Goal: Task Accomplishment & Management: Manage account settings

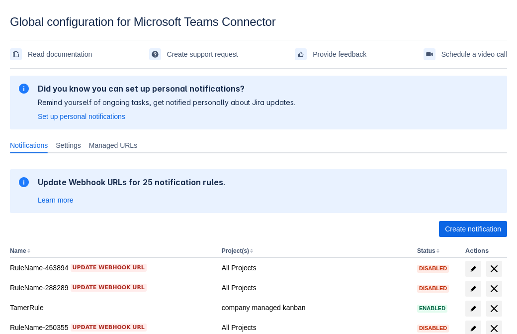
click at [473, 229] on span "Create notification" at bounding box center [473, 229] width 56 height 16
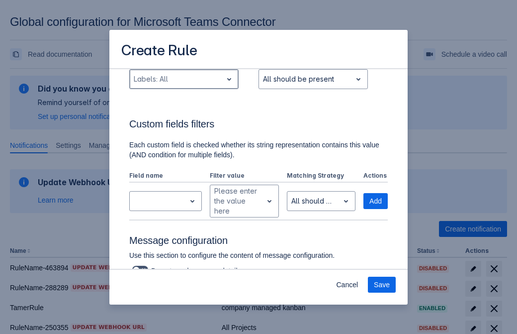
click at [184, 85] on div "Scrollable content" at bounding box center [176, 79] width 85 height 12
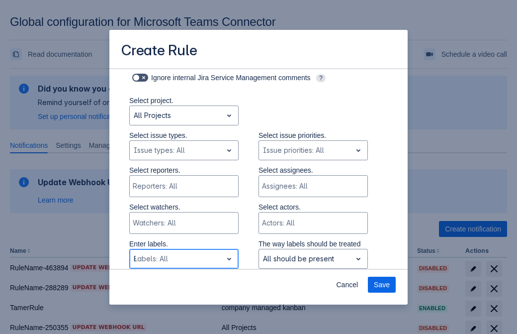
type input "852004_label"
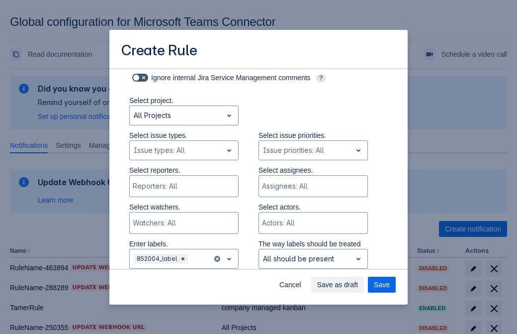
scroll to position [652, 0]
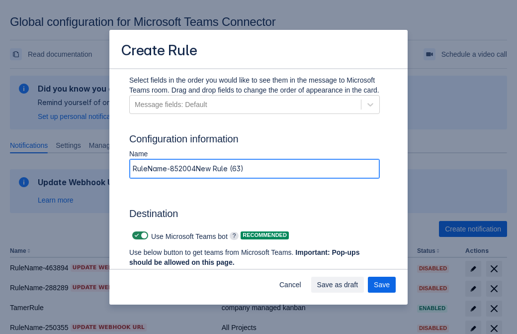
type input "RuleName-852004New Rule (63)"
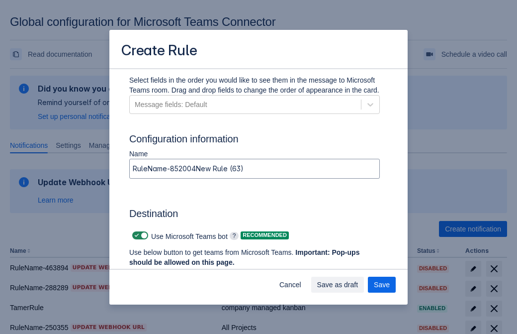
click at [135, 235] on span "Scrollable content" at bounding box center [137, 235] width 8 height 8
click at [135, 235] on input "Scrollable content" at bounding box center [135, 235] width 6 height 6
checkbox input "false"
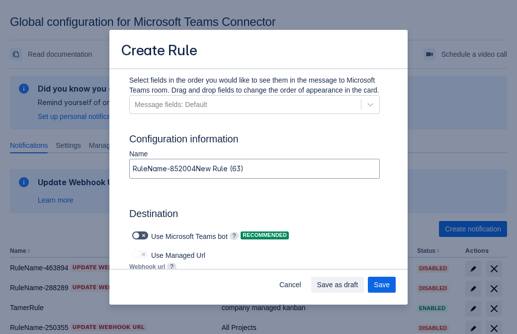
type input "https://prod-172.westeurope.logic.azure.com:443/workflows/ae977bb6ae334c9d95dfe…"
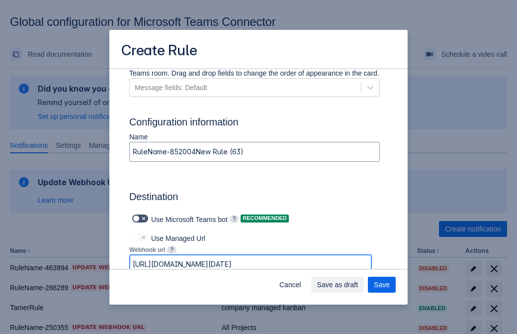
click at [359, 285] on span "Save as draft" at bounding box center [337, 285] width 41 height 16
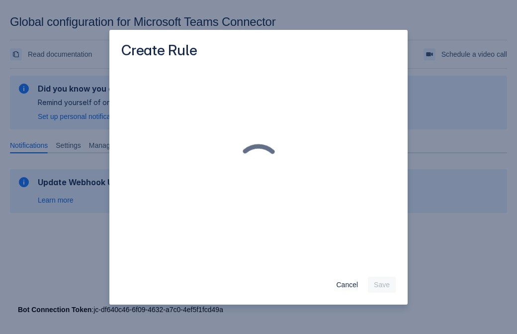
scroll to position [0, 0]
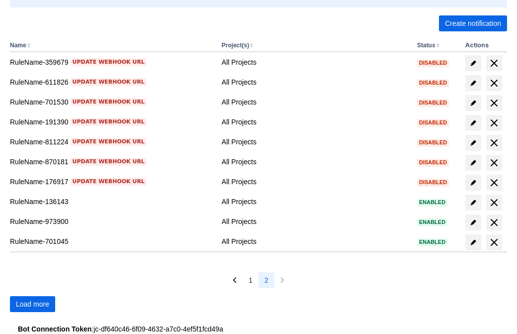
click at [32, 304] on span "Load more" at bounding box center [32, 304] width 33 height 16
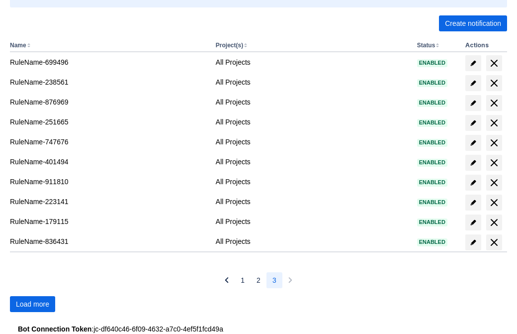
click at [32, 304] on span "Load more" at bounding box center [32, 304] width 33 height 16
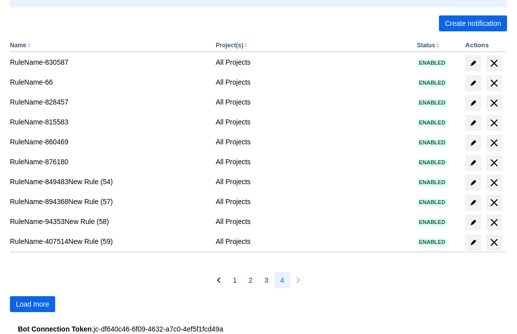
click at [32, 304] on span "Load more" at bounding box center [32, 304] width 33 height 16
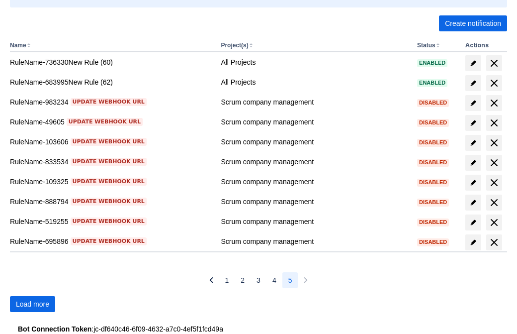
click at [32, 304] on span "Load more" at bounding box center [32, 304] width 33 height 16
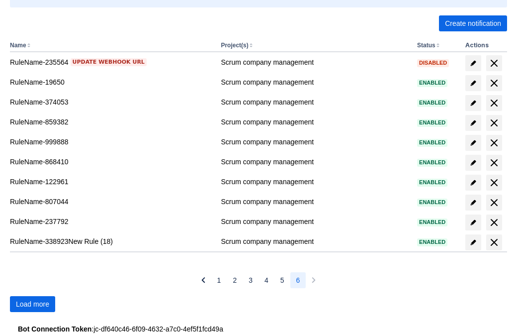
click at [32, 304] on span "Load more" at bounding box center [32, 304] width 33 height 16
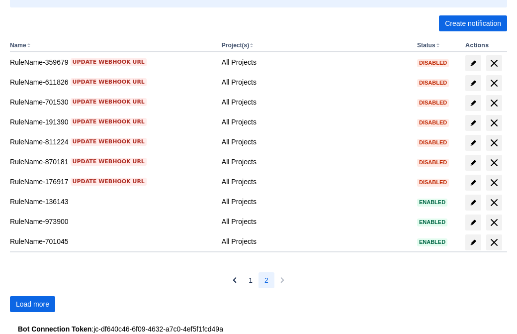
click at [32, 304] on span "Load more" at bounding box center [32, 304] width 33 height 16
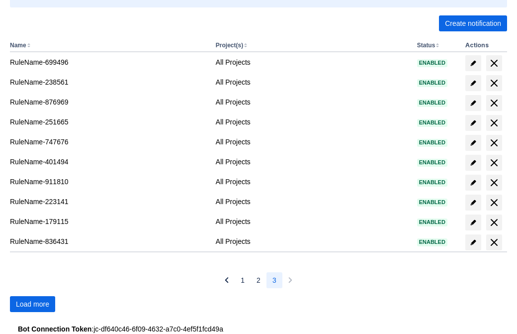
click at [32, 304] on span "Load more" at bounding box center [32, 304] width 33 height 16
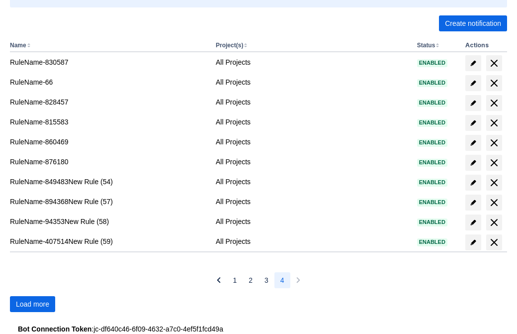
click at [32, 304] on span "Load more" at bounding box center [32, 304] width 33 height 16
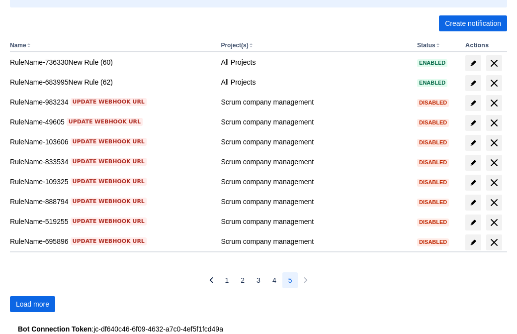
click at [32, 304] on span "Load more" at bounding box center [32, 304] width 33 height 16
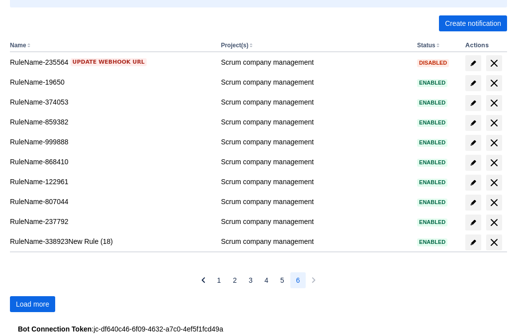
click at [32, 304] on span "Load more" at bounding box center [32, 304] width 33 height 16
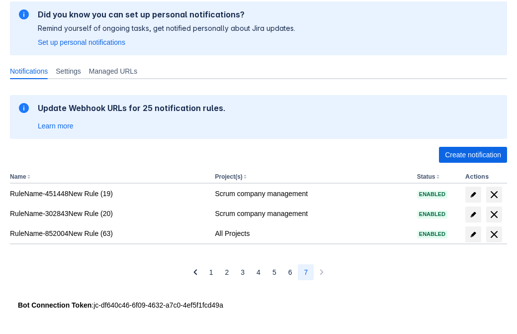
click at [494, 234] on span "delete" at bounding box center [494, 234] width 12 height 12
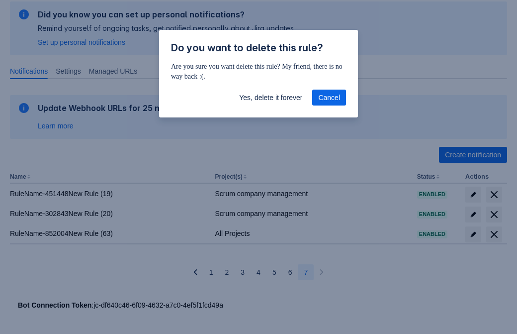
click at [271, 97] on span "Yes, delete it forever" at bounding box center [270, 98] width 63 height 16
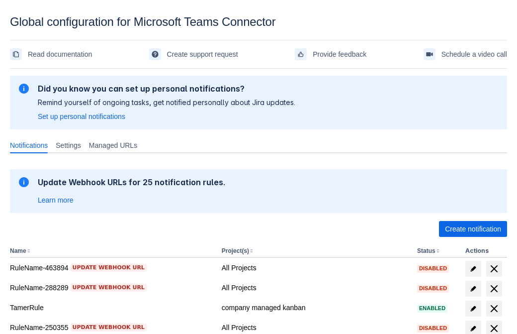
click at [473, 229] on span "Create notification" at bounding box center [473, 229] width 56 height 16
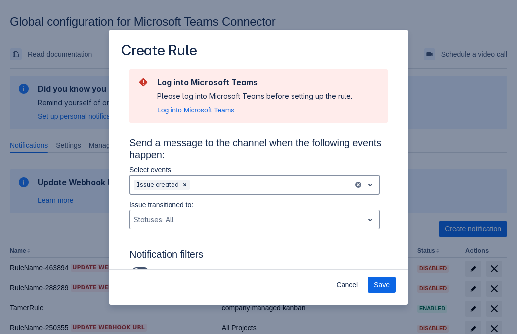
click at [255, 185] on div "Scrollable content" at bounding box center [271, 185] width 158 height 12
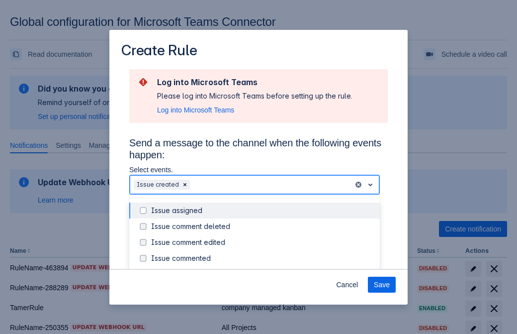
click at [263, 269] on div "Issue created" at bounding box center [262, 274] width 223 height 10
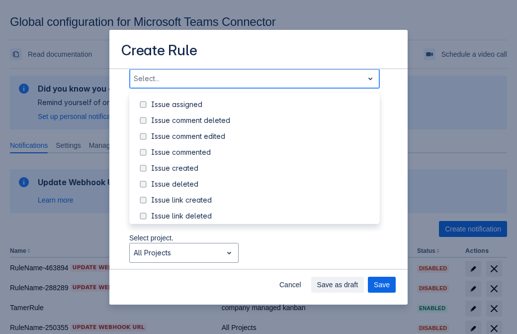
scroll to position [105, 0]
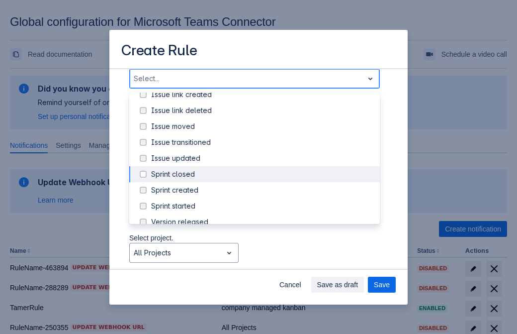
click at [263, 158] on div "Issue updated" at bounding box center [262, 158] width 223 height 10
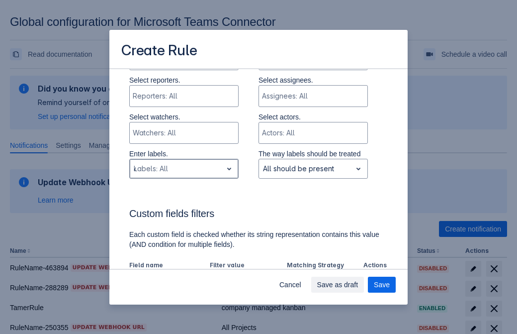
type input "411703_label"
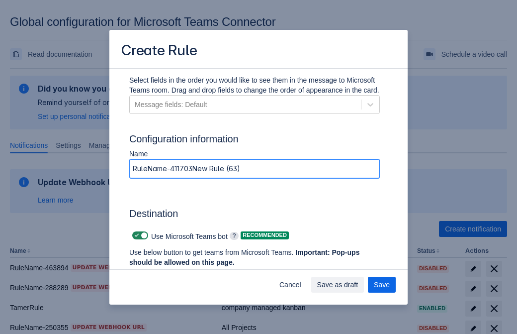
type input "RuleName-411703New Rule (63)"
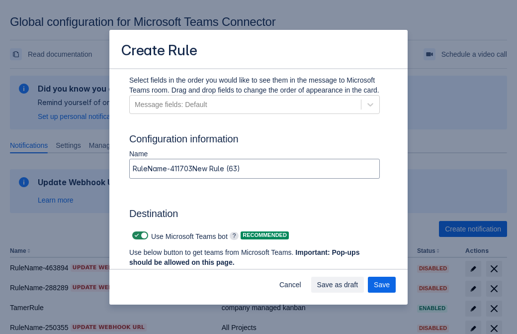
click at [135, 235] on span "Scrollable content" at bounding box center [137, 235] width 8 height 8
click at [135, 235] on input "Scrollable content" at bounding box center [135, 235] width 6 height 6
checkbox input "false"
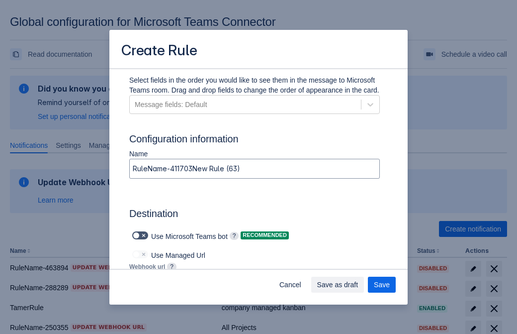
type input "https://prod-112.westeurope.logic.azure.com:443/workflows/bae959254738451b85002…"
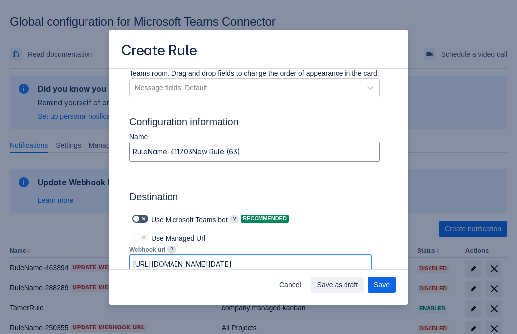
click at [359, 285] on span "Save as draft" at bounding box center [337, 285] width 41 height 16
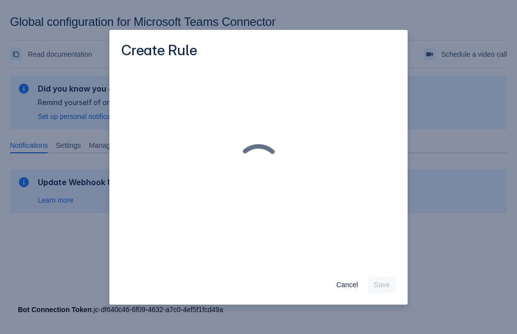
scroll to position [0, 0]
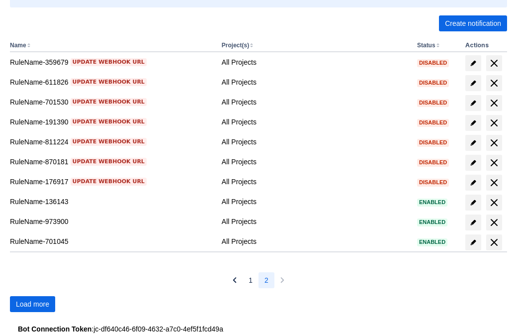
click at [32, 304] on span "Load more" at bounding box center [32, 304] width 33 height 16
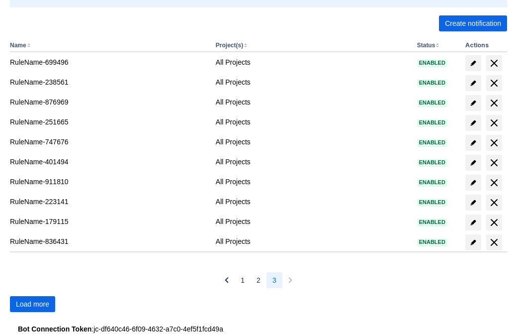
click at [32, 304] on span "Load more" at bounding box center [32, 304] width 33 height 16
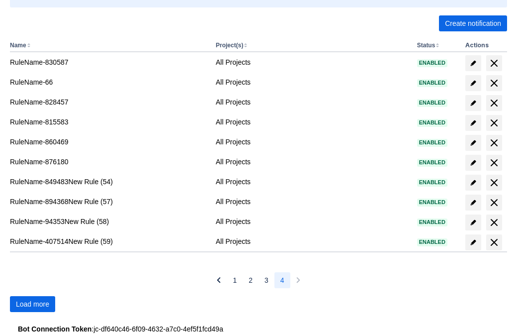
click at [32, 304] on span "Load more" at bounding box center [32, 304] width 33 height 16
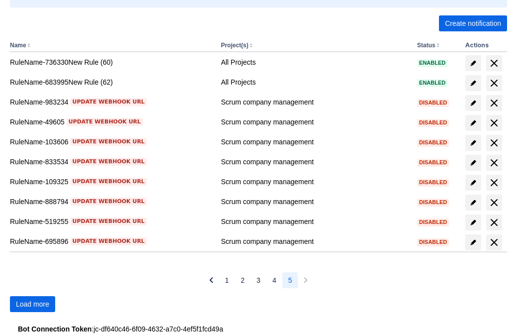
click at [32, 304] on span "Load more" at bounding box center [32, 304] width 33 height 16
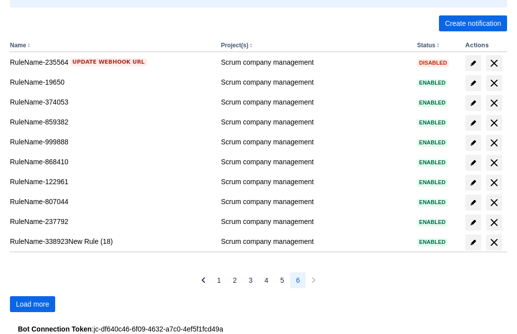
click at [32, 304] on span "Load more" at bounding box center [32, 304] width 33 height 16
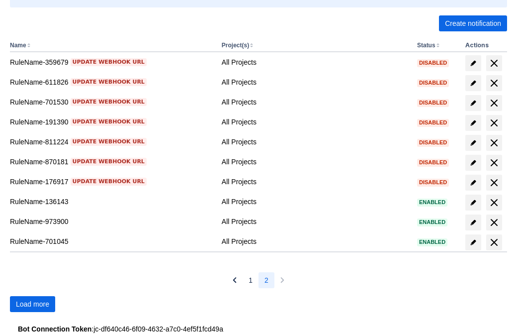
click at [32, 304] on span "Load more" at bounding box center [32, 304] width 33 height 16
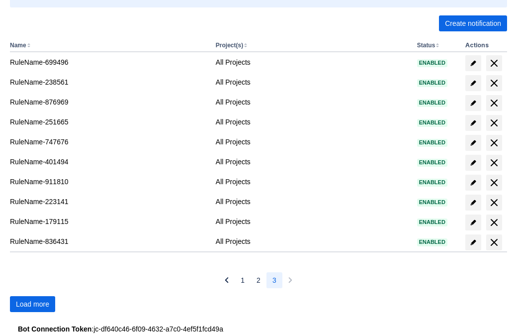
click at [32, 304] on span "Load more" at bounding box center [32, 304] width 33 height 16
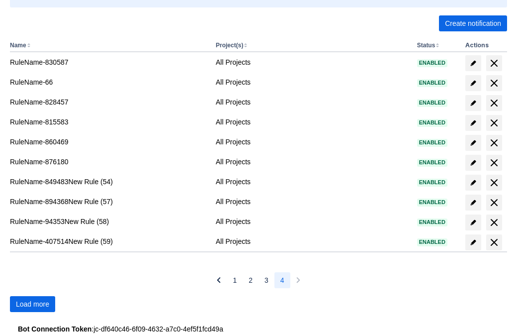
click at [32, 304] on span "Load more" at bounding box center [32, 304] width 33 height 16
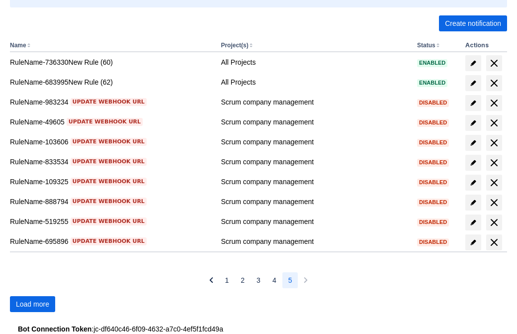
click at [32, 304] on span "Load more" at bounding box center [32, 304] width 33 height 16
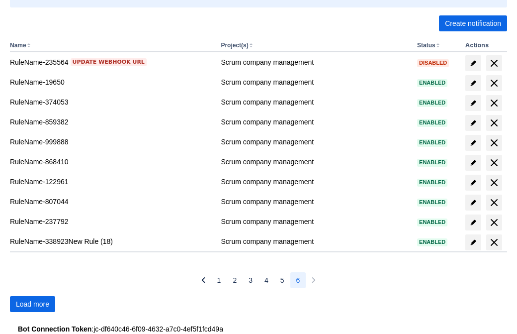
click at [32, 304] on span "Load more" at bounding box center [32, 304] width 33 height 16
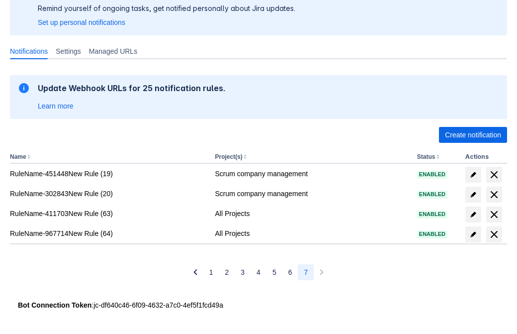
click at [494, 214] on span "delete" at bounding box center [494, 214] width 12 height 12
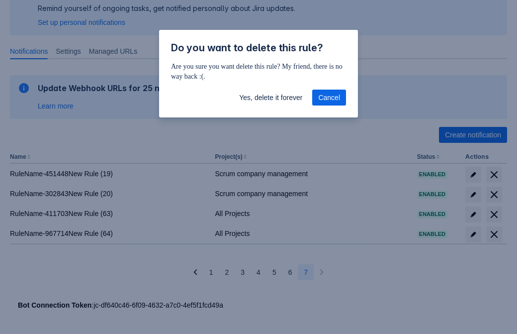
click at [271, 97] on span "Yes, delete it forever" at bounding box center [270, 98] width 63 height 16
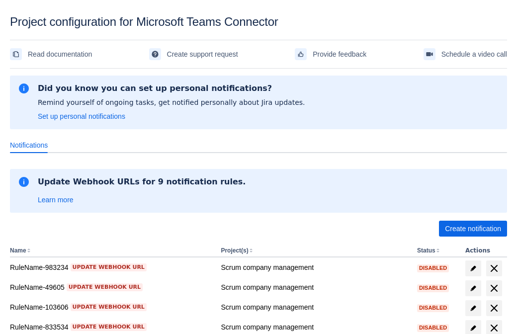
click at [473, 229] on span "Create notification" at bounding box center [473, 229] width 56 height 16
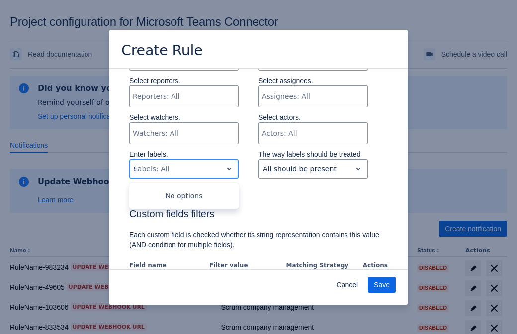
type input "984921_label"
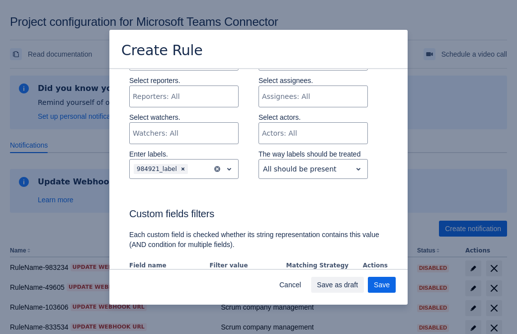
scroll to position [606, 0]
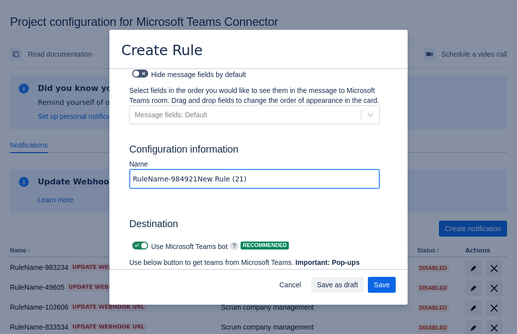
type input "RuleName-984921New Rule (21)"
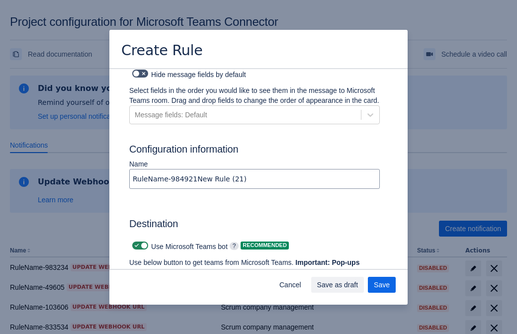
click at [135, 242] on span at bounding box center [137, 246] width 8 height 8
click at [135, 243] on input "checkbox" at bounding box center [135, 246] width 6 height 6
checkbox input "false"
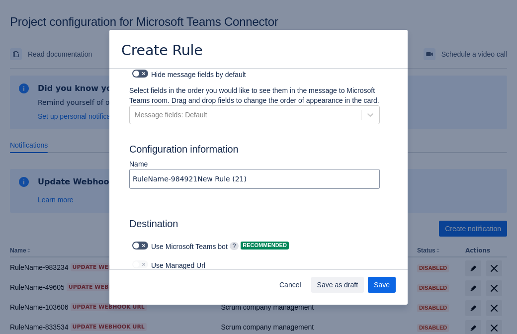
type input "https://prod-103.westeurope.logic.azure.com:443/workflows/562279af401f414e8dae6…"
click at [359, 285] on span "Save as draft" at bounding box center [337, 285] width 41 height 16
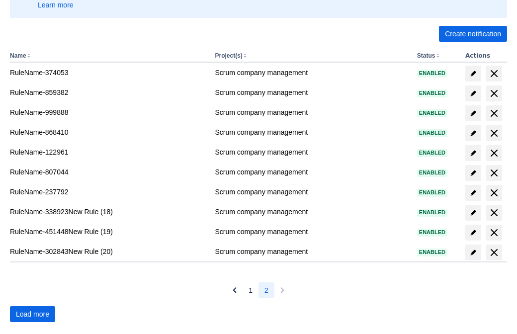
click at [32, 314] on span "Load more" at bounding box center [32, 314] width 33 height 16
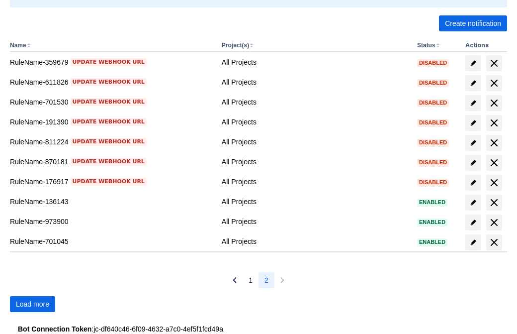
click at [32, 304] on span "Load more" at bounding box center [32, 304] width 33 height 16
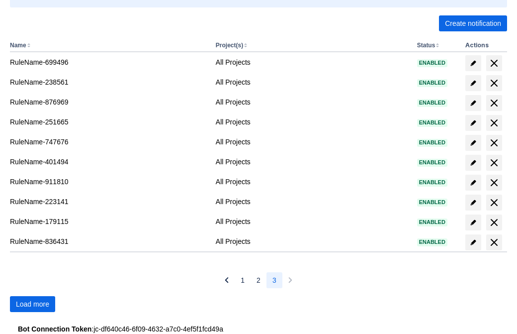
click at [32, 304] on span "Load more" at bounding box center [32, 304] width 33 height 16
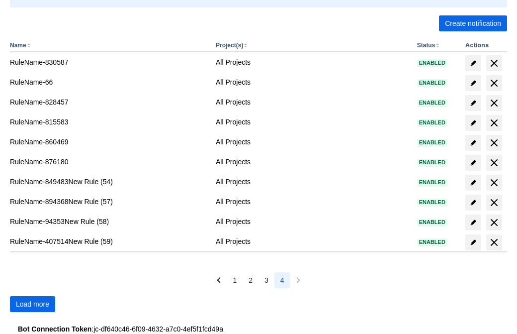
click at [32, 304] on span "Load more" at bounding box center [32, 304] width 33 height 16
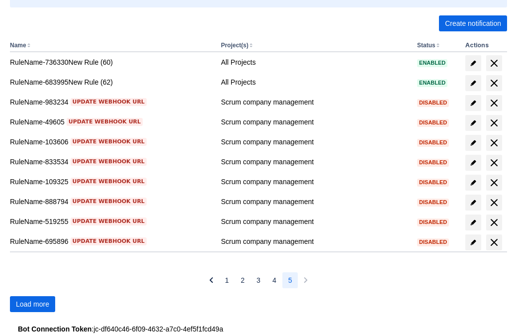
click at [32, 304] on span "Load more" at bounding box center [32, 304] width 33 height 16
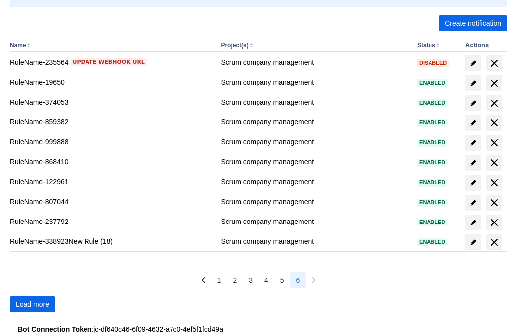
click at [32, 304] on span "Load more" at bounding box center [32, 304] width 33 height 16
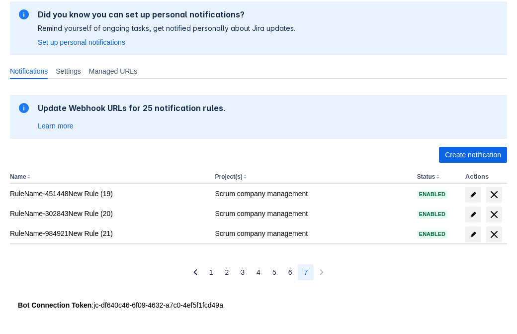
click at [494, 234] on span "delete" at bounding box center [494, 234] width 12 height 12
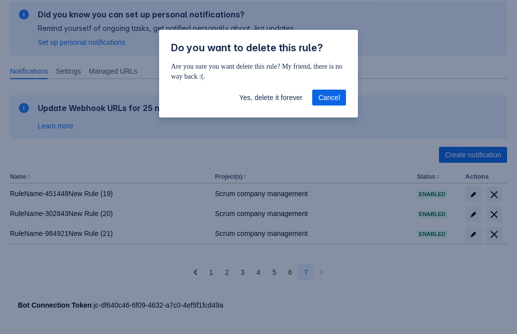
click at [271, 97] on span "Yes, delete it forever" at bounding box center [270, 98] width 63 height 16
